Goal: Task Accomplishment & Management: Complete application form

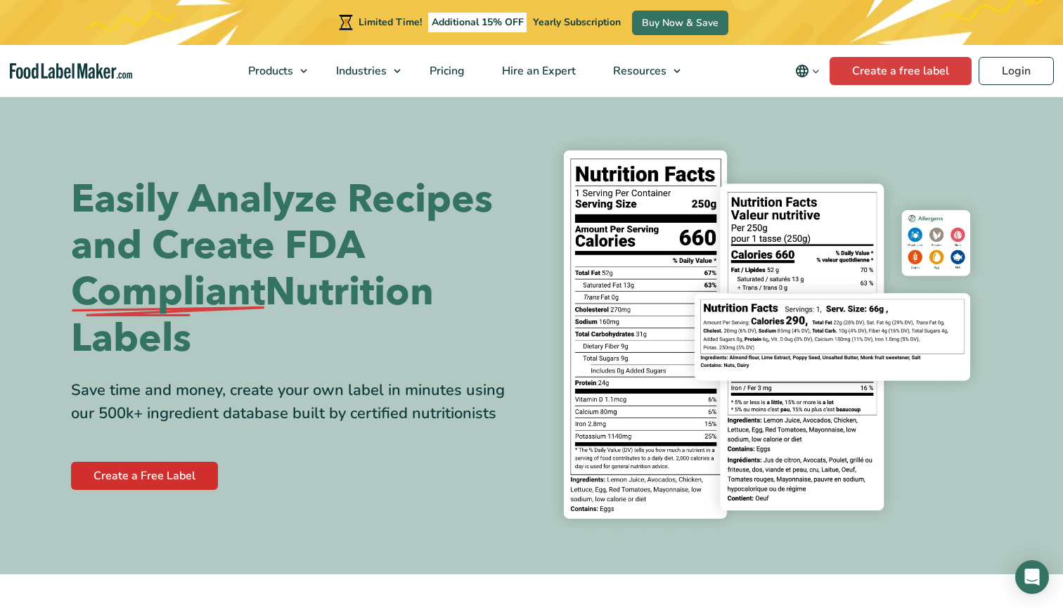
click at [172, 472] on link "Create a Free Label" at bounding box center [144, 476] width 147 height 28
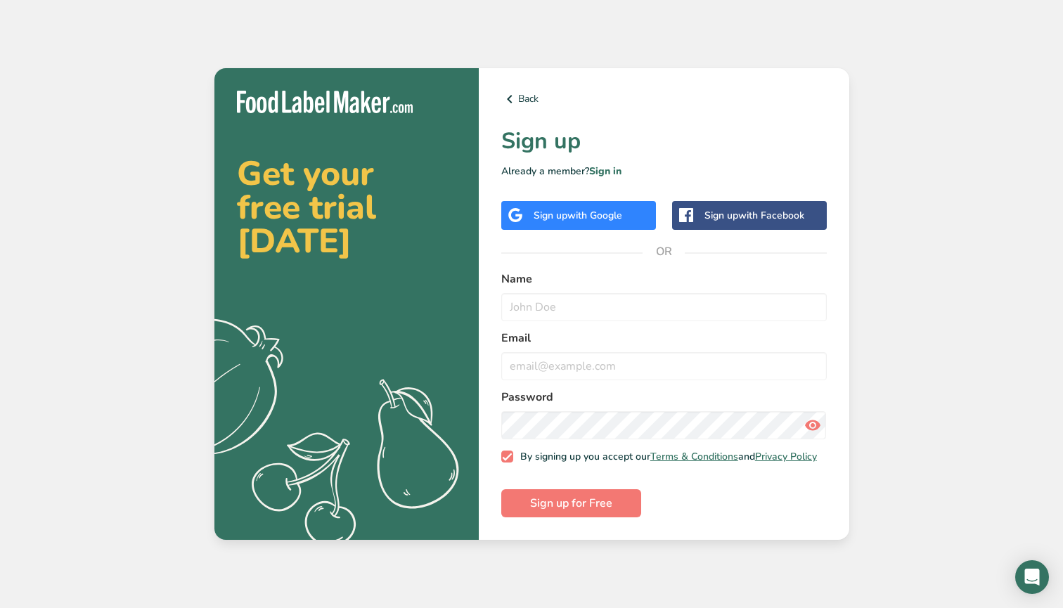
click at [568, 209] on span "with Google" at bounding box center [594, 215] width 55 height 13
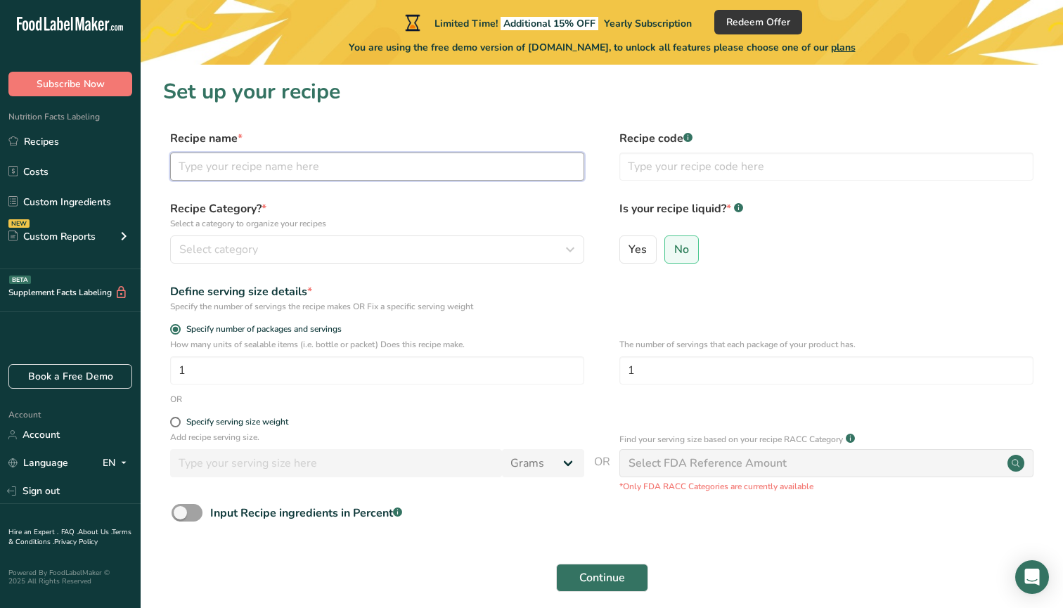
click at [253, 165] on input "text" at bounding box center [377, 167] width 414 height 28
click at [213, 165] on input "Potato and Bacon Pierogi" at bounding box center [377, 167] width 414 height 28
type input "Potato, Cheese and Bacon Pierogi"
click at [682, 157] on input "text" at bounding box center [826, 167] width 414 height 28
type input "001"
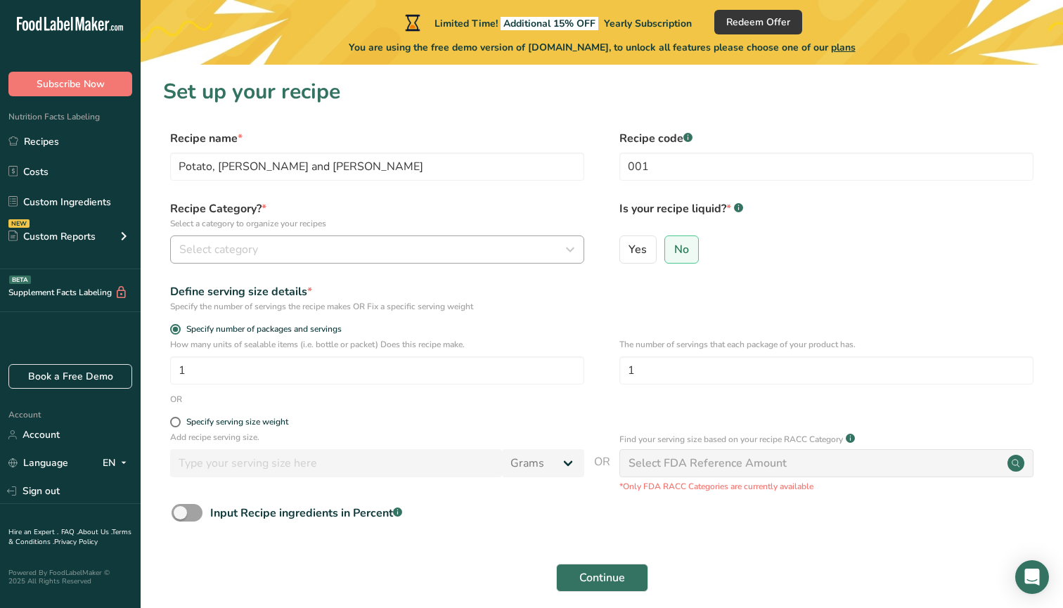
click at [326, 251] on div "Select category" at bounding box center [372, 249] width 387 height 17
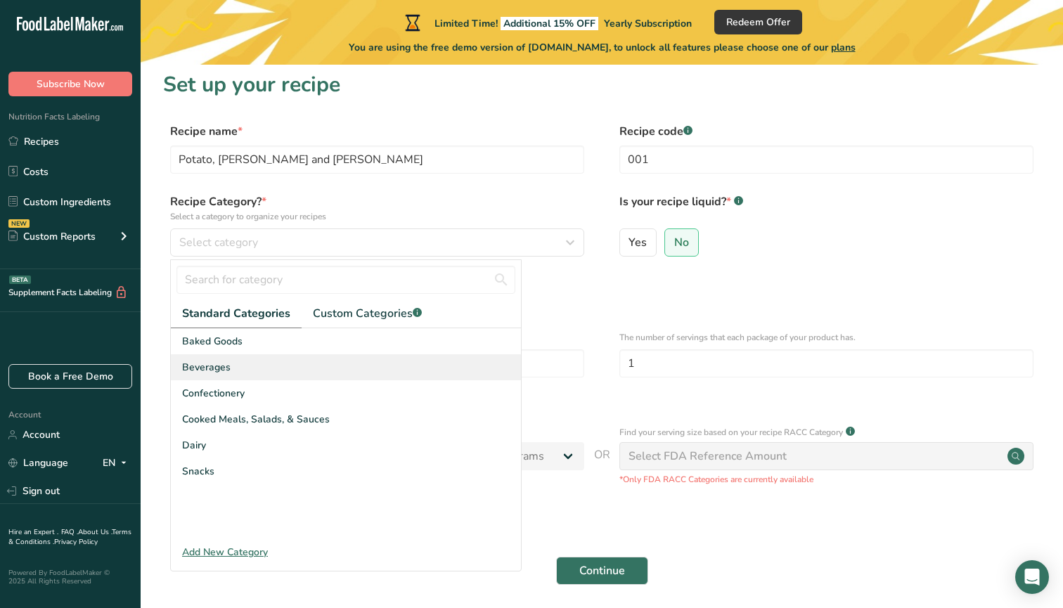
scroll to position [17, 0]
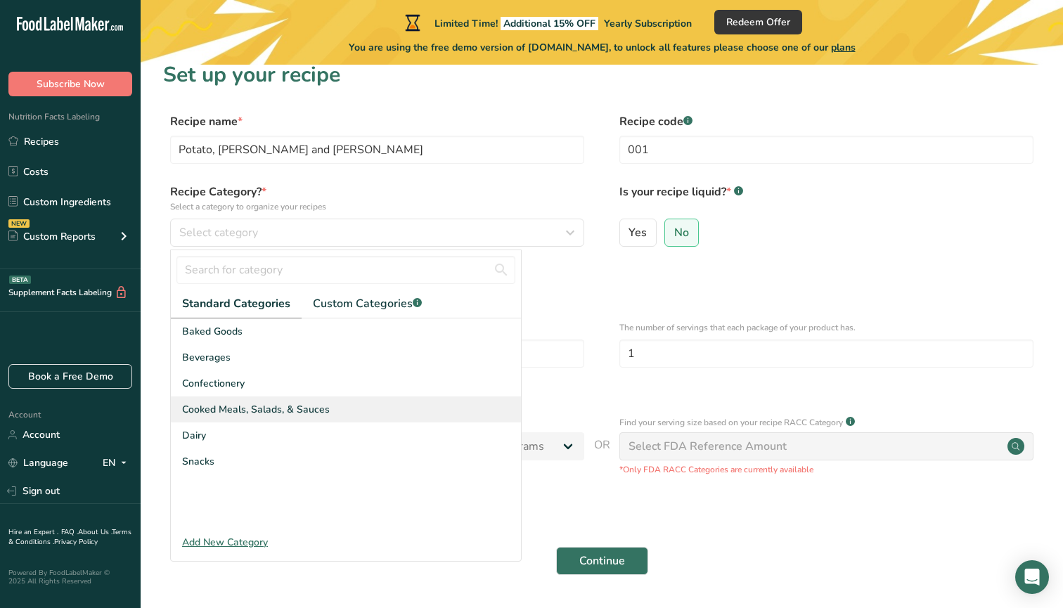
click at [264, 408] on span "Cooked Meals, Salads, & Sauces" at bounding box center [256, 409] width 148 height 15
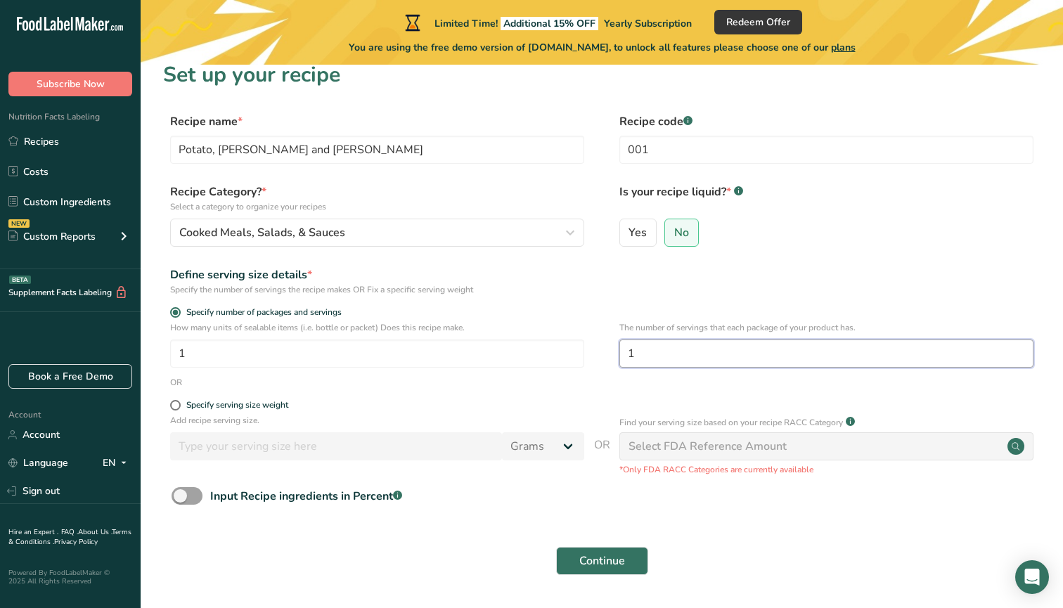
click at [638, 348] on input "1" at bounding box center [826, 354] width 414 height 28
type input "4"
click at [967, 440] on div "Select FDA Reference Amount" at bounding box center [826, 446] width 414 height 28
click at [835, 451] on div "Select FDA Reference Amount" at bounding box center [826, 446] width 414 height 28
click at [736, 449] on div "Select FDA Reference Amount" at bounding box center [708, 446] width 158 height 17
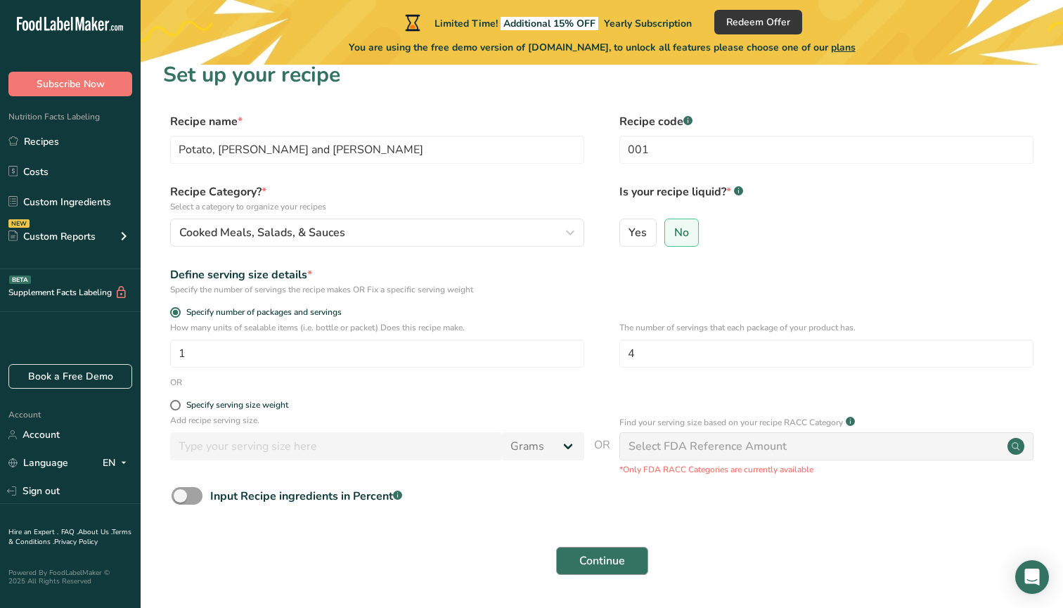
click at [612, 557] on span "Continue" at bounding box center [602, 561] width 46 height 17
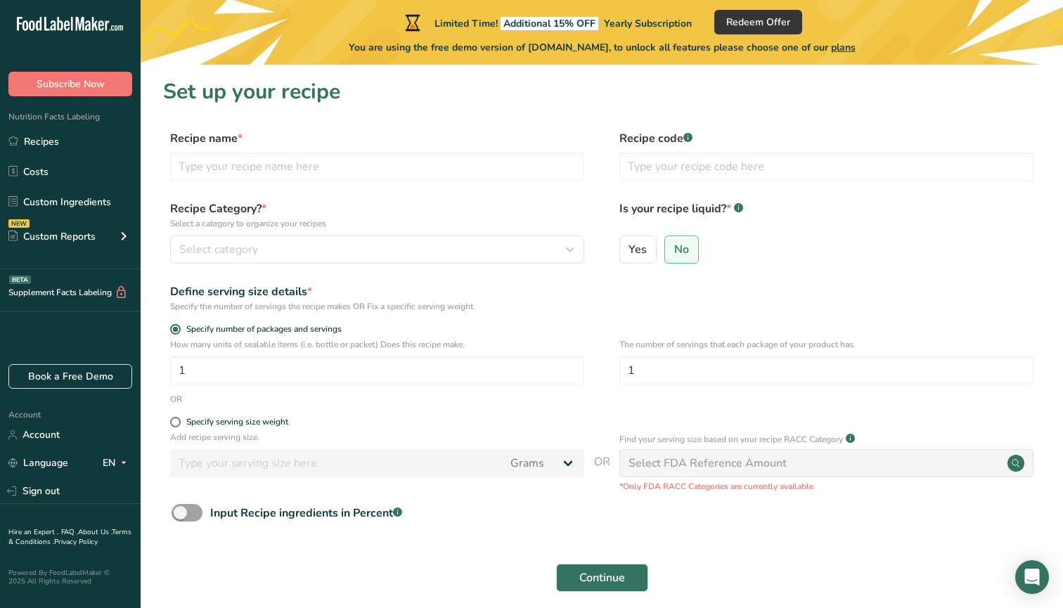
scroll to position [17, 0]
